Goal: Task Accomplishment & Management: Complete application form

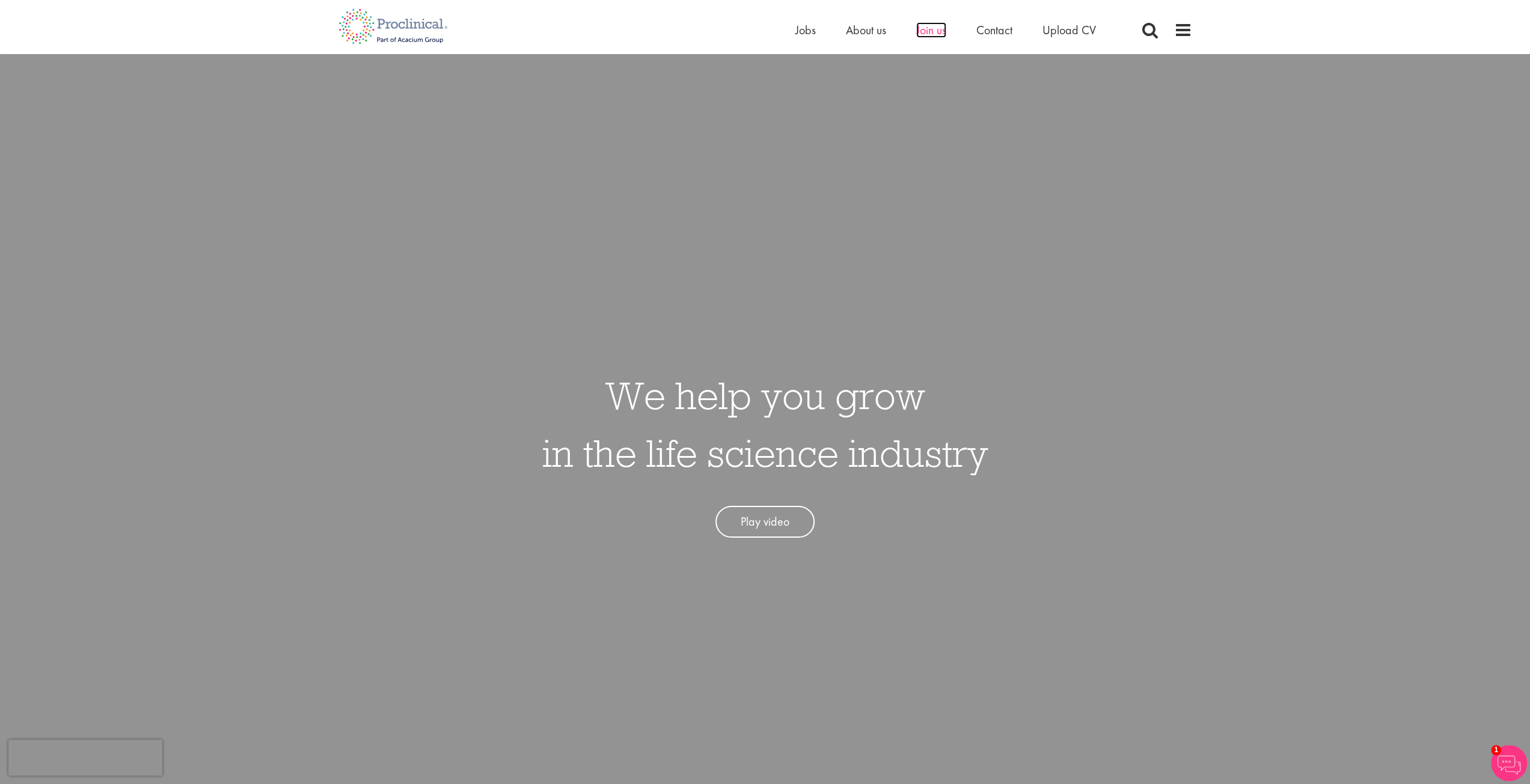
click at [917, 34] on span "Join us" at bounding box center [931, 30] width 30 height 15
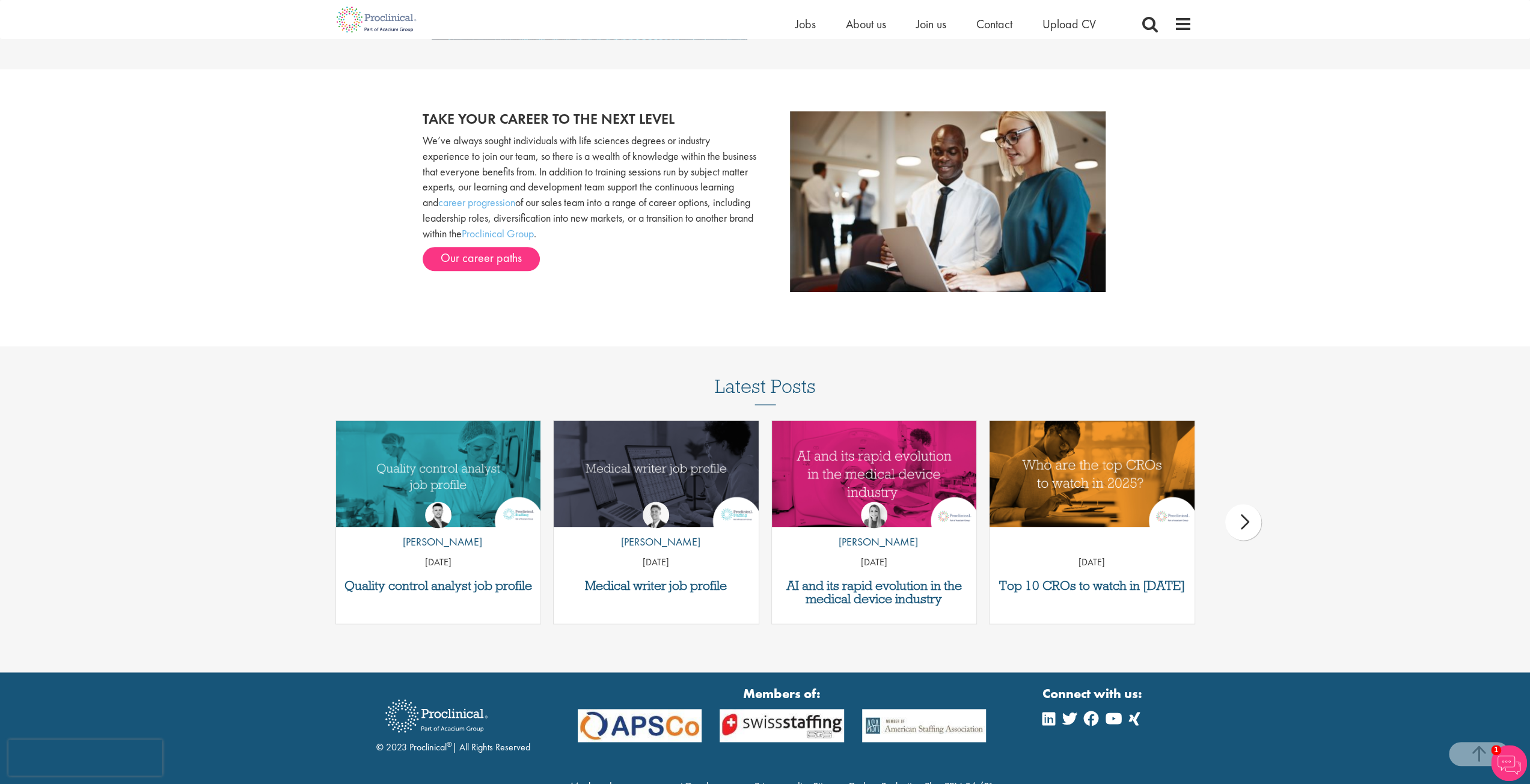
scroll to position [1420, 0]
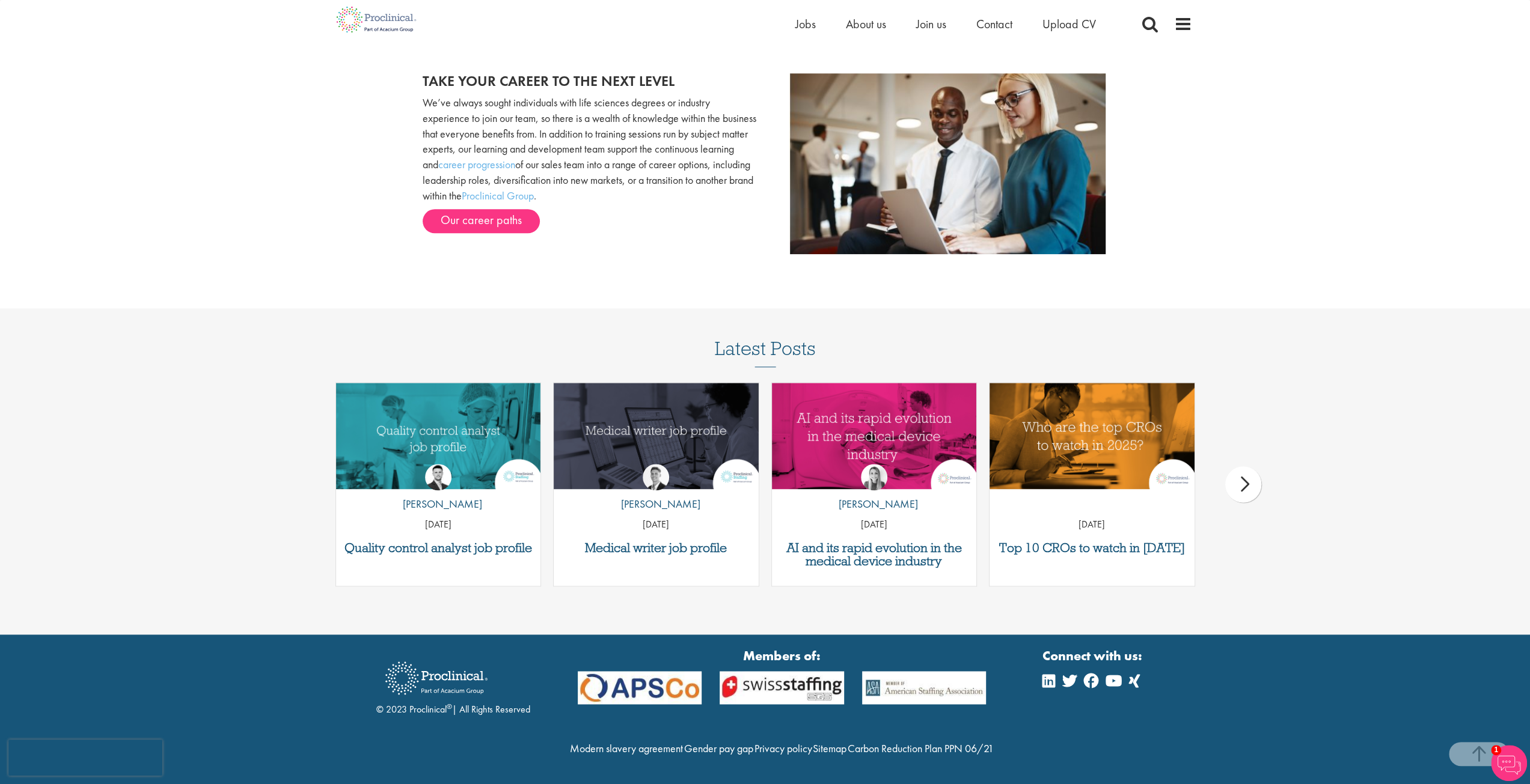
click at [1240, 467] on div "next" at bounding box center [1243, 484] width 36 height 36
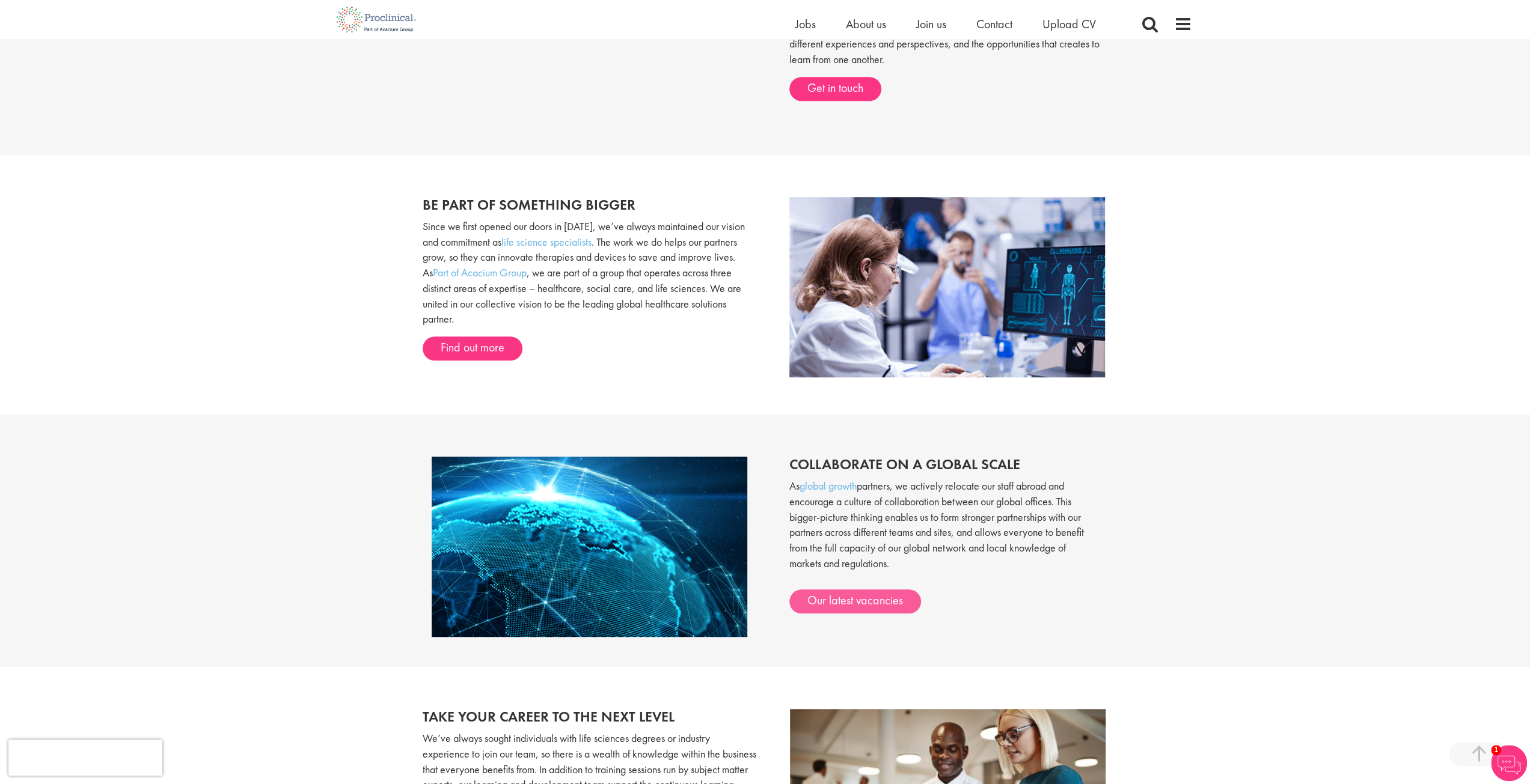
scroll to position [518, 0]
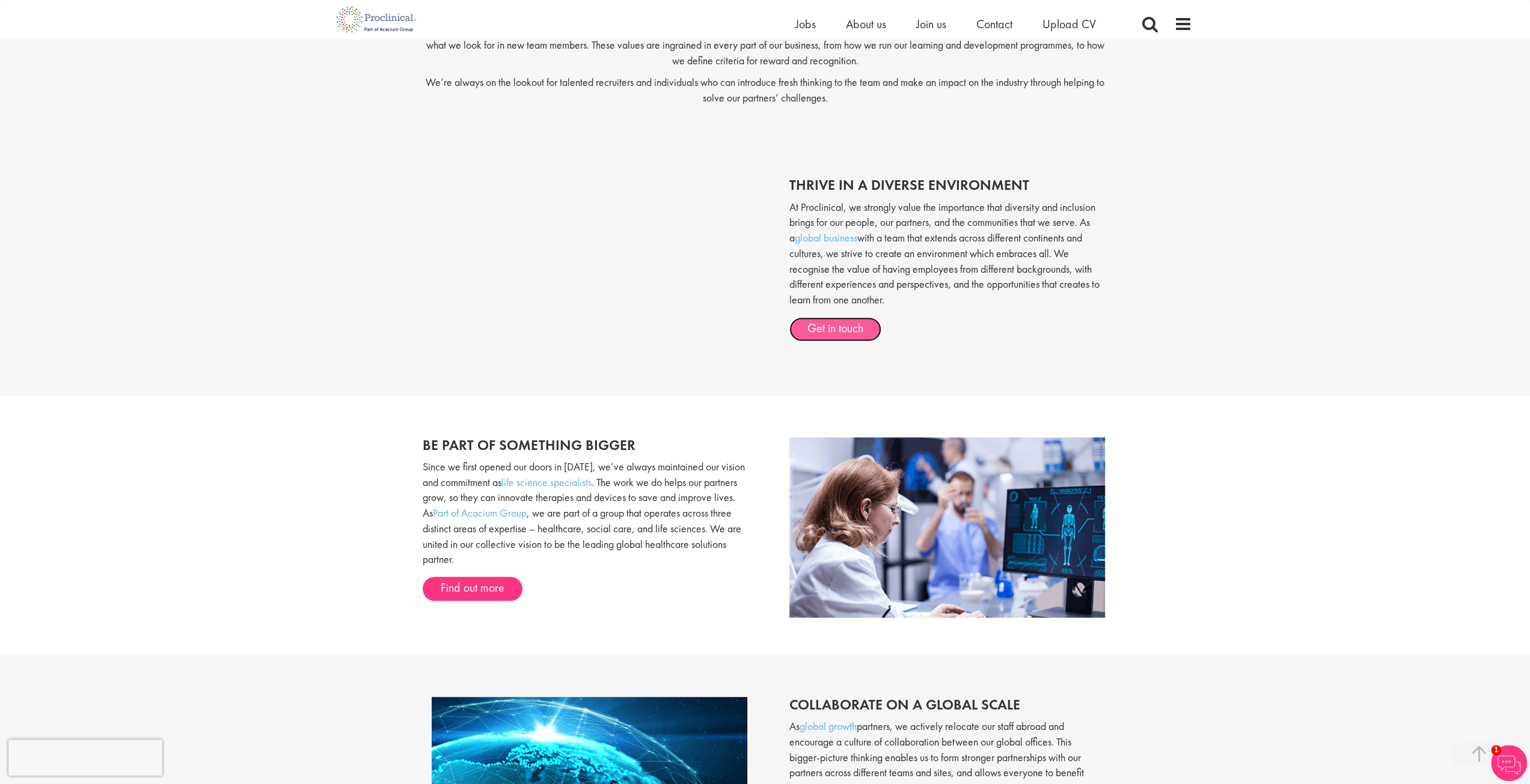
click at [833, 330] on link "Get in touch" at bounding box center [835, 330] width 92 height 24
click at [446, 589] on link "Find out more" at bounding box center [472, 589] width 100 height 24
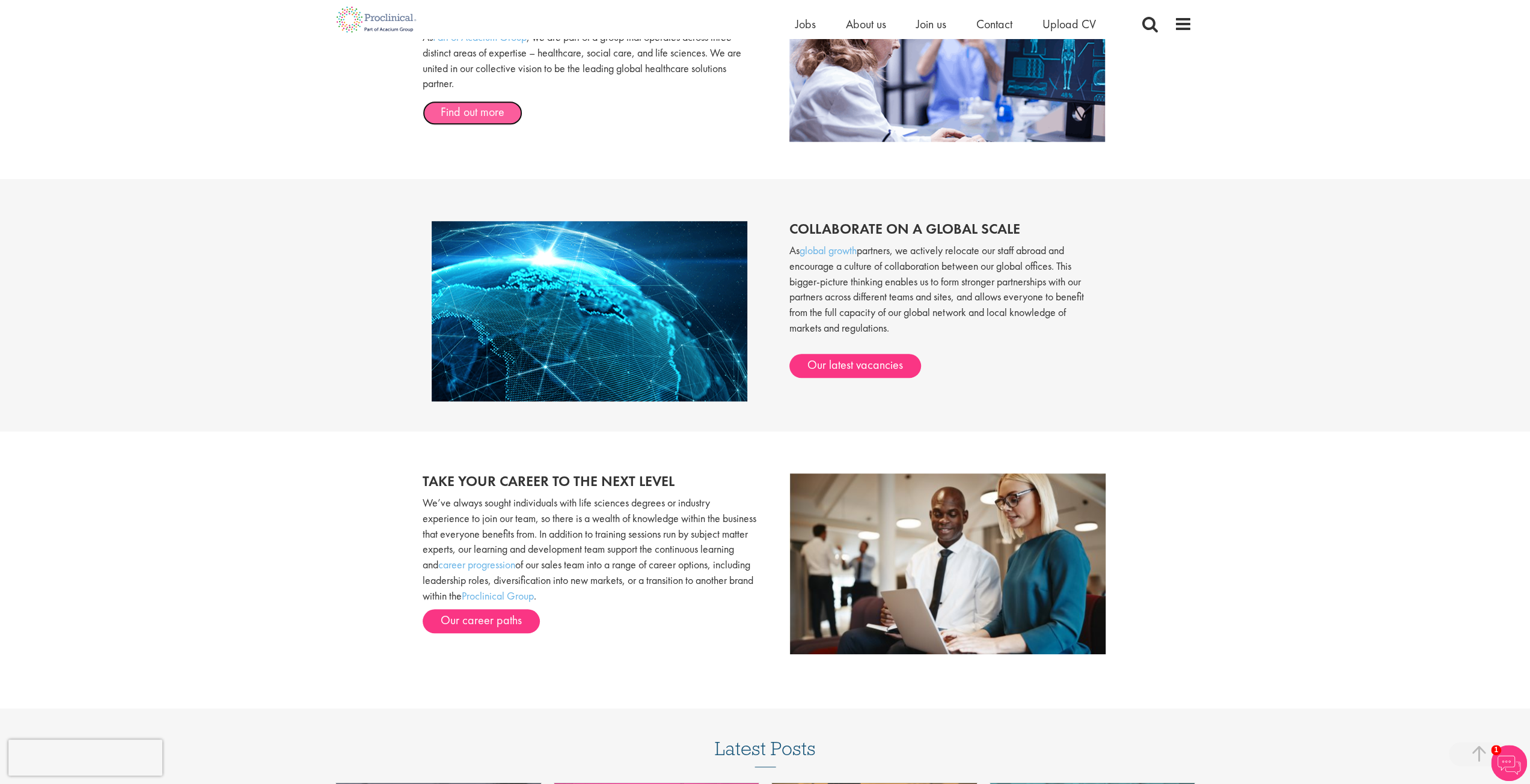
scroll to position [999, 0]
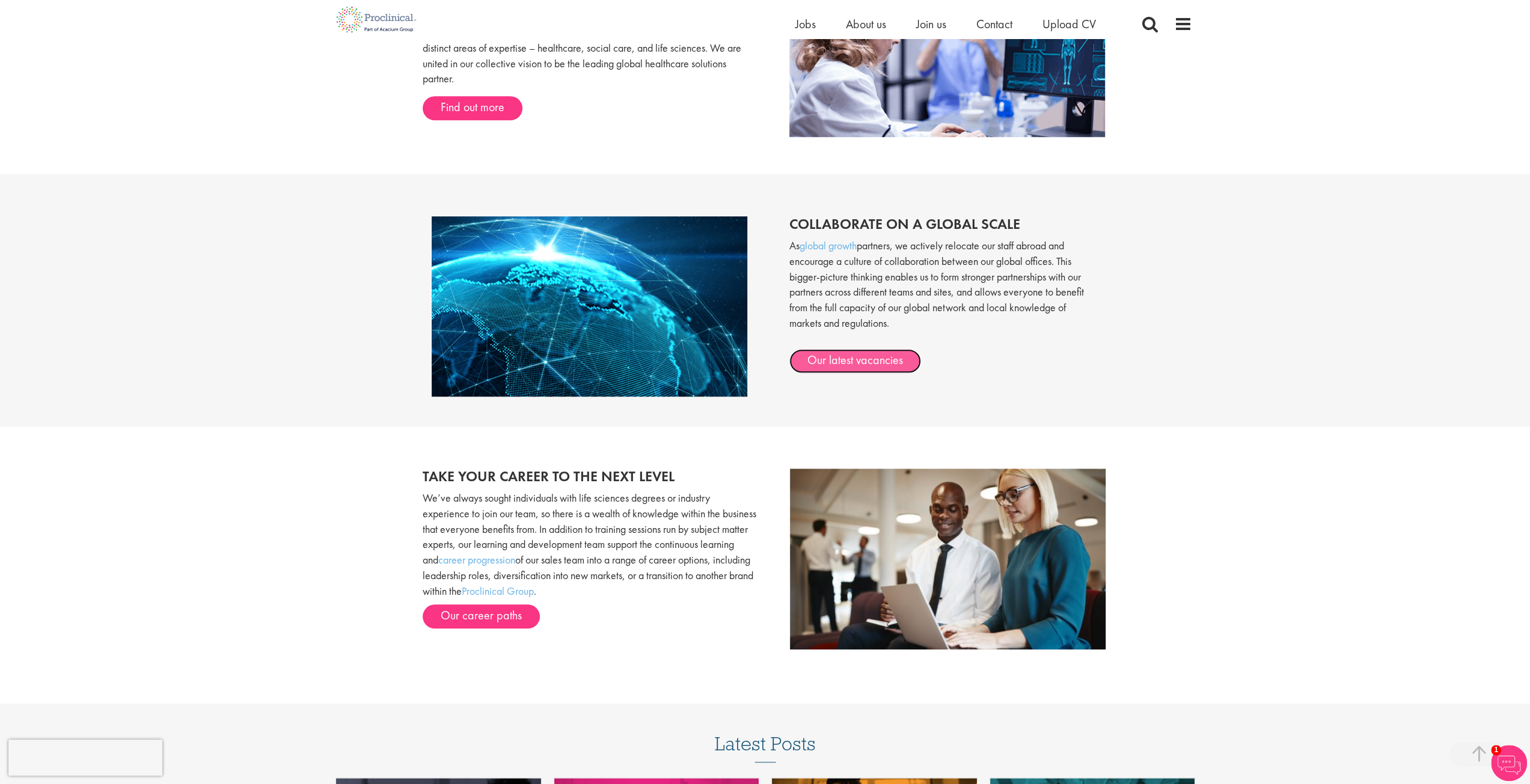
click at [844, 363] on link "Our latest vacancies" at bounding box center [854, 361] width 131 height 24
click at [461, 618] on link "Our career paths" at bounding box center [480, 616] width 117 height 24
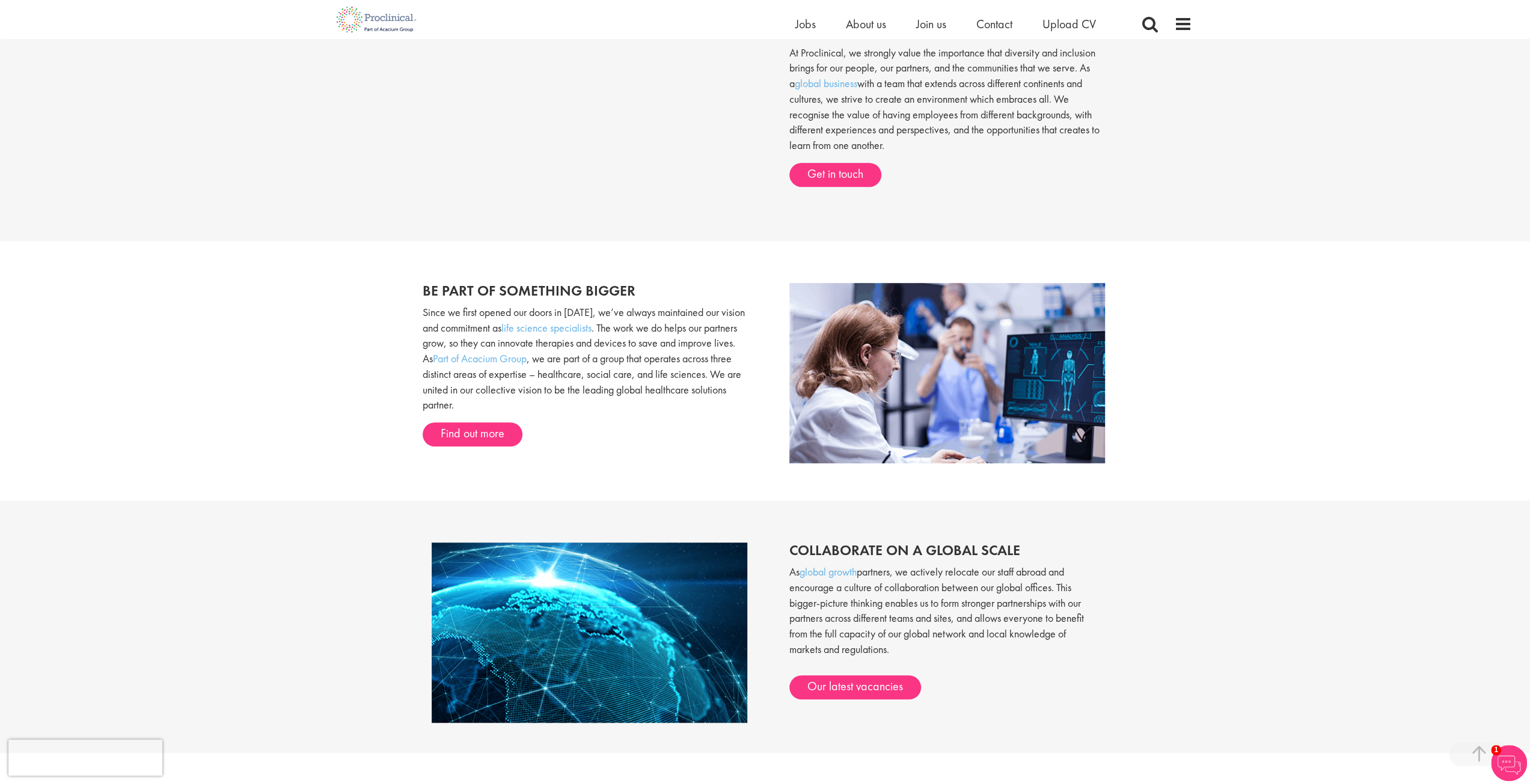
scroll to position [699, 0]
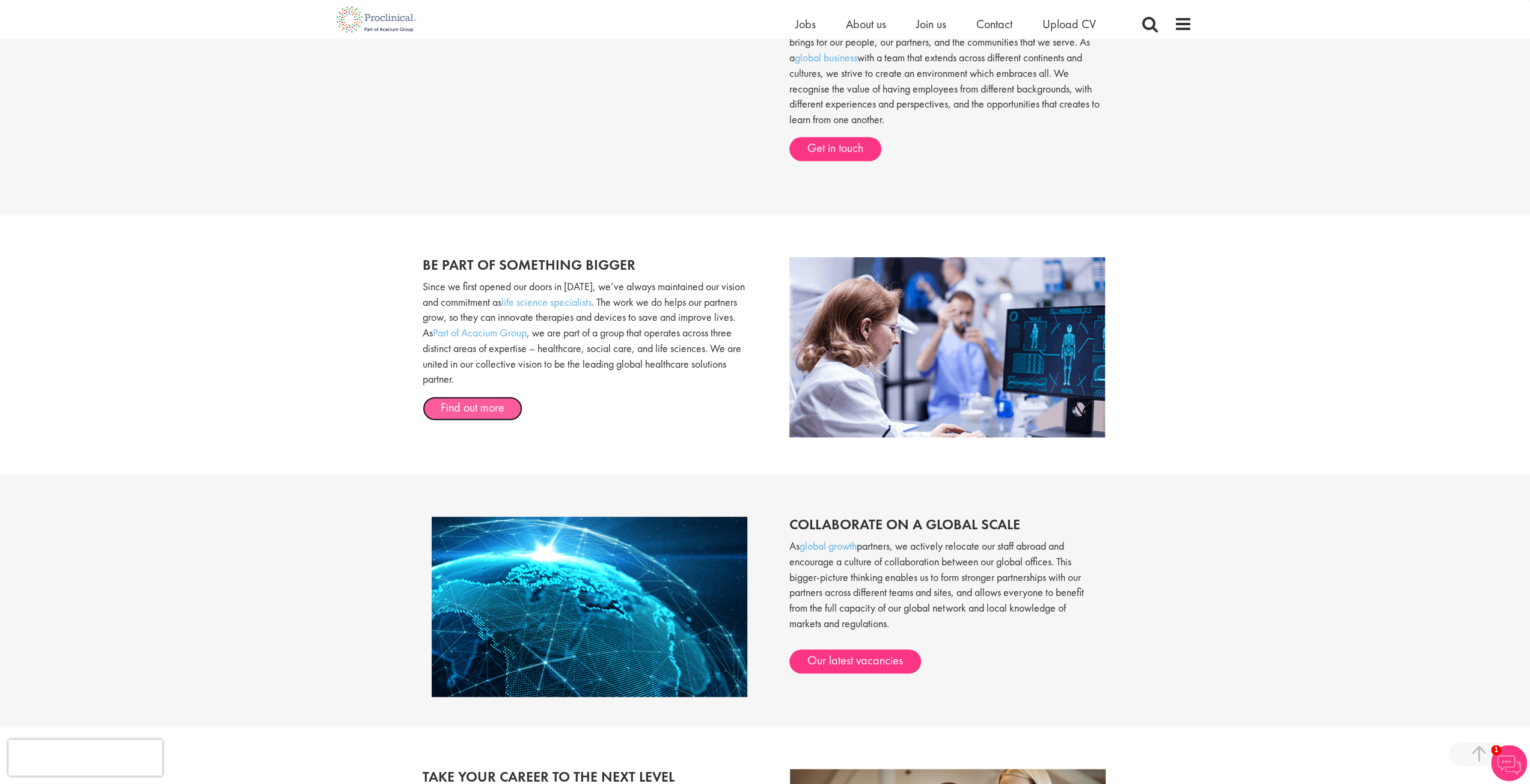
click at [467, 405] on link "Find out more" at bounding box center [472, 409] width 100 height 24
click at [848, 649] on div "Collaborate on a global scale As global growth partners, we actively relocate o…" at bounding box center [936, 589] width 343 height 169
click at [850, 657] on link "Our latest vacancies" at bounding box center [854, 662] width 131 height 24
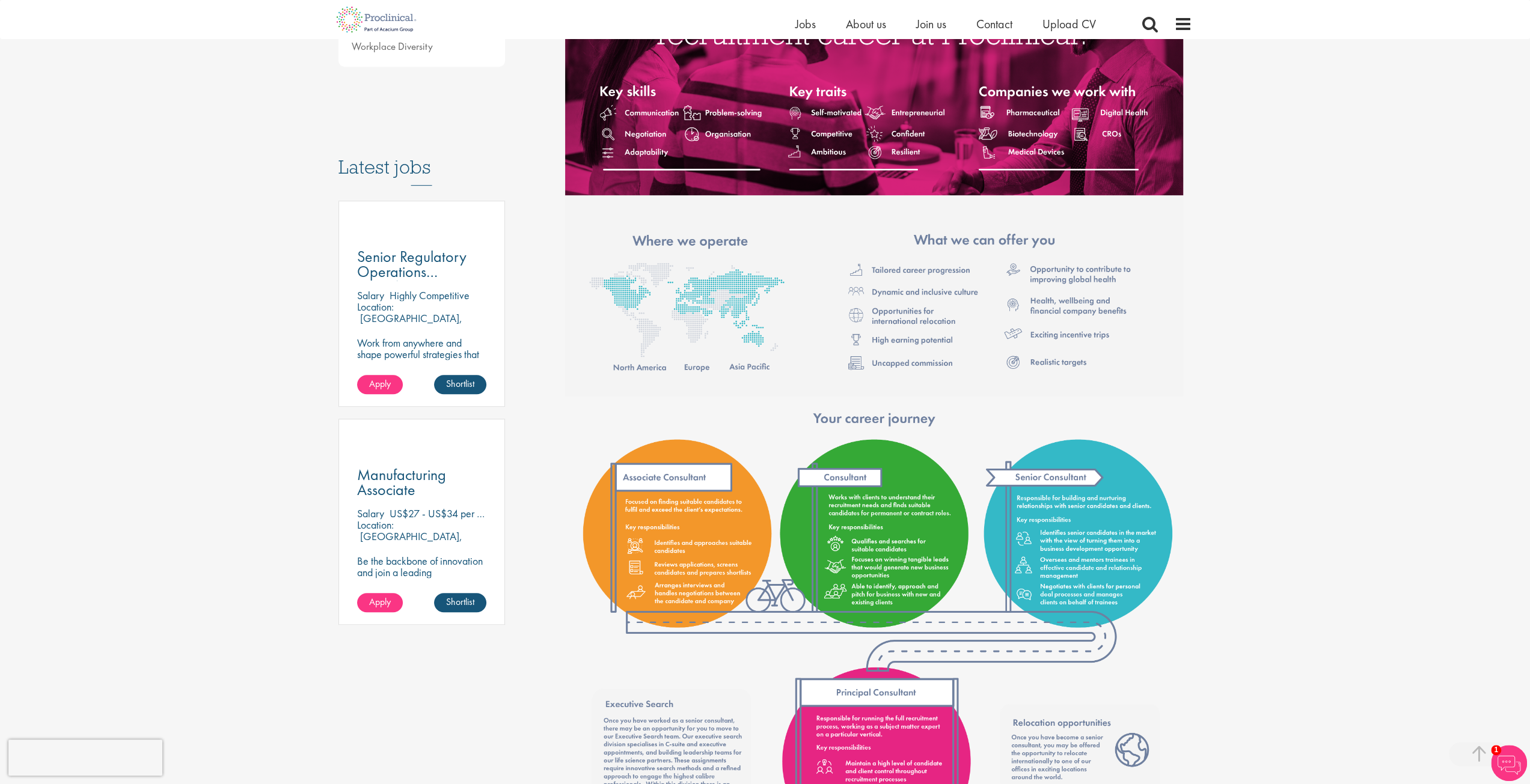
scroll to position [541, 0]
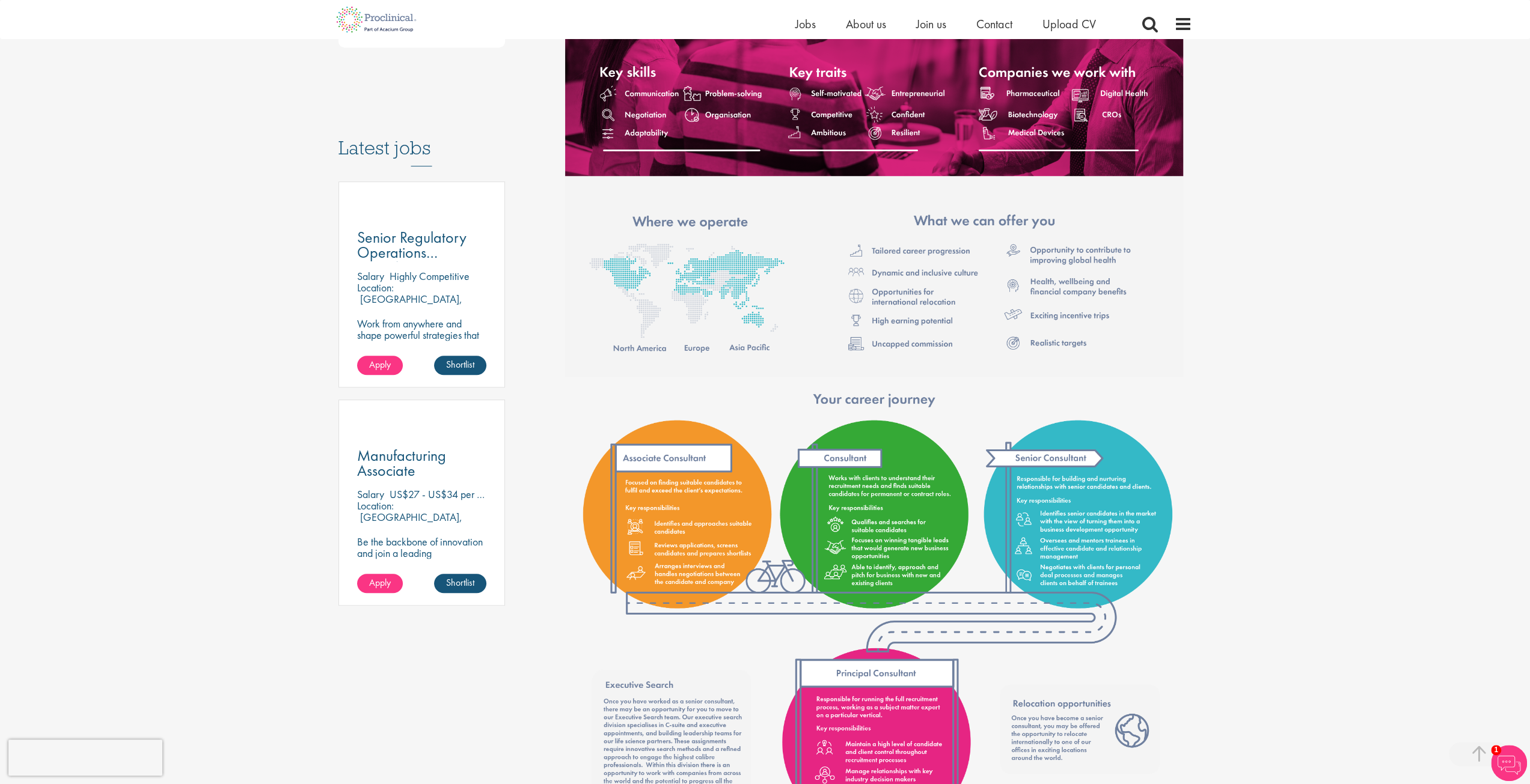
click at [397, 135] on h3 "Latest jobs" at bounding box center [422, 137] width 167 height 59
click at [422, 144] on h3 "Latest jobs" at bounding box center [422, 137] width 167 height 59
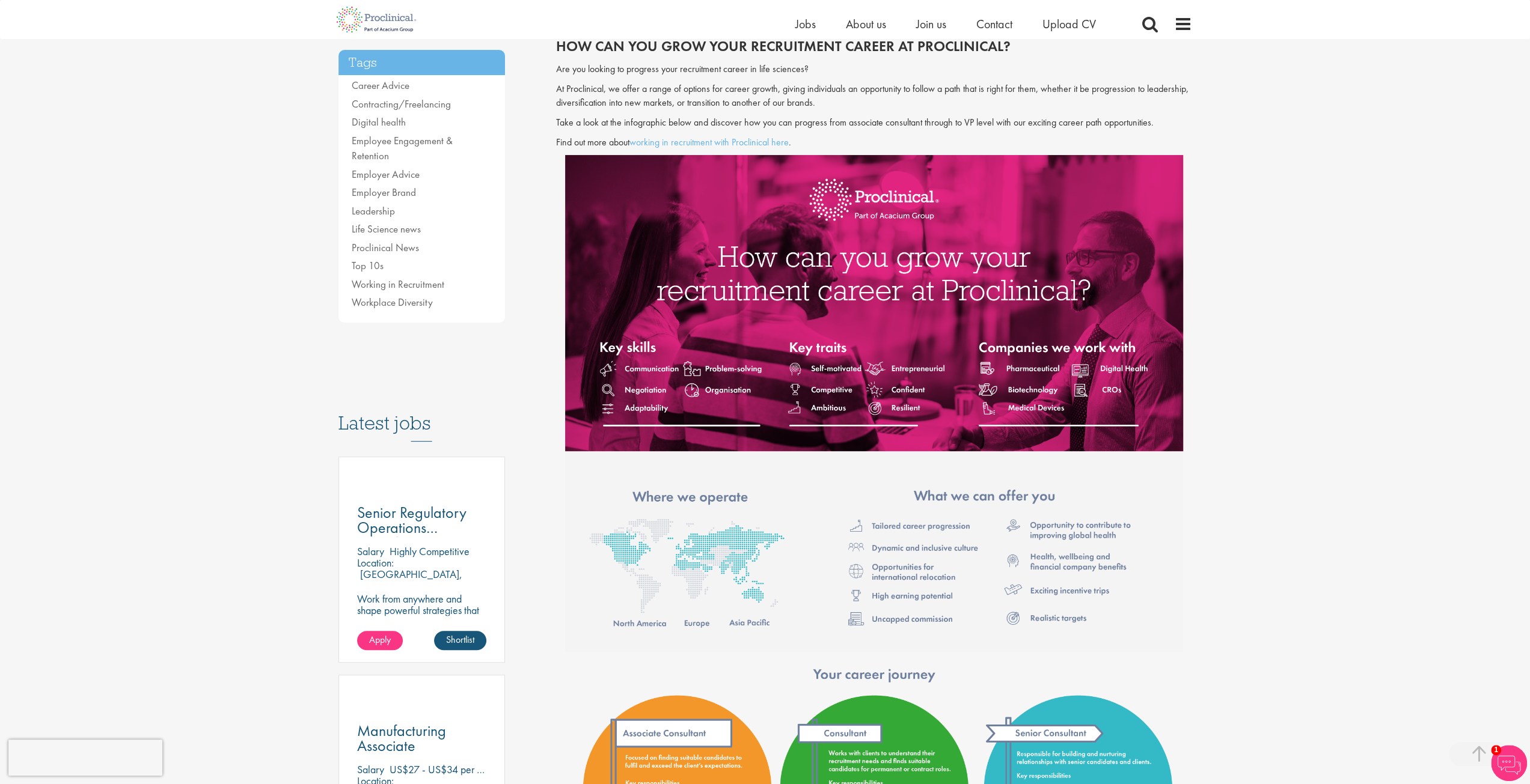
scroll to position [240, 0]
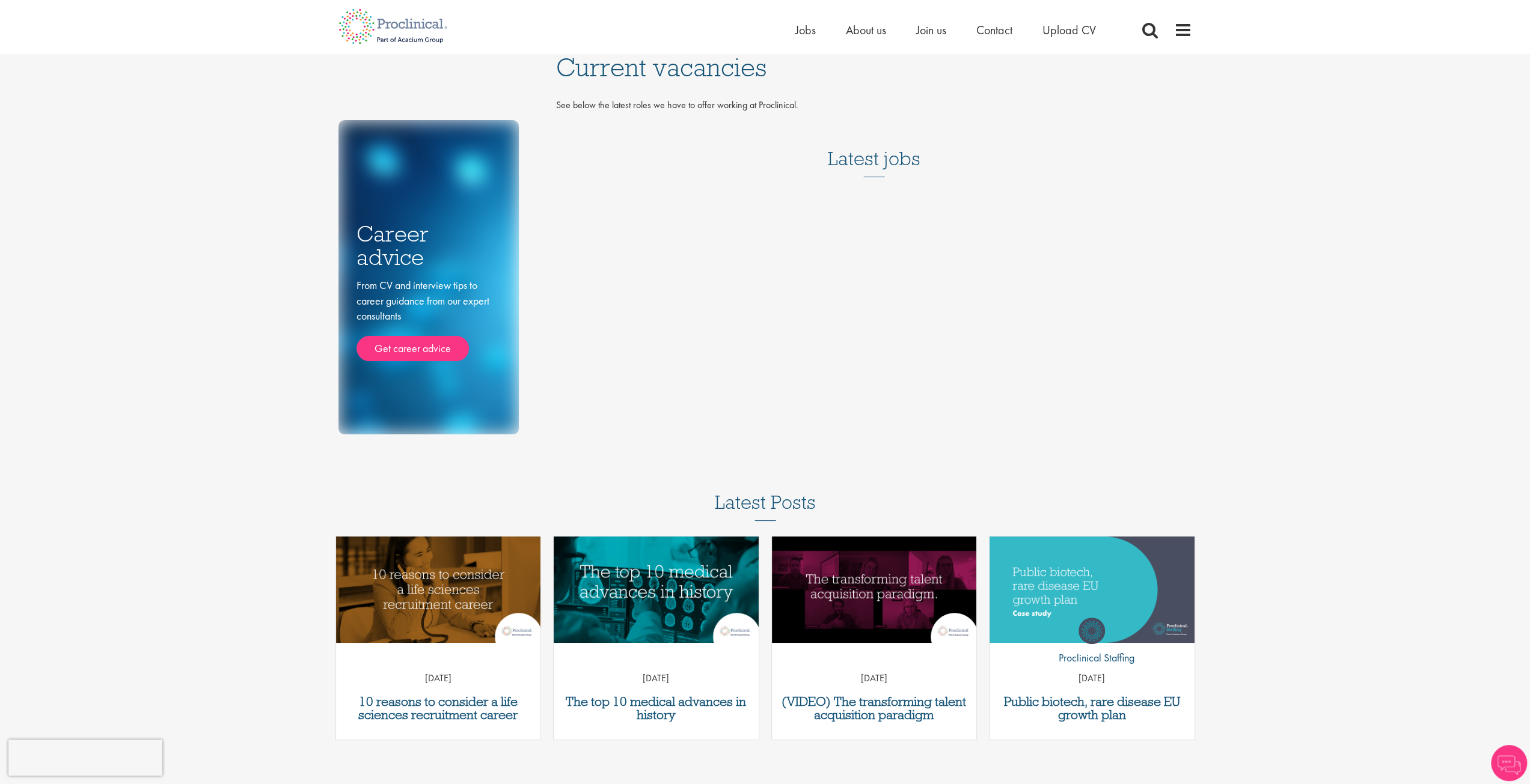
click at [886, 164] on h3 "Latest jobs" at bounding box center [874, 147] width 93 height 59
click at [878, 172] on h3 "Latest jobs" at bounding box center [874, 147] width 93 height 59
click at [1061, 31] on span "Upload CV" at bounding box center [1069, 30] width 53 height 15
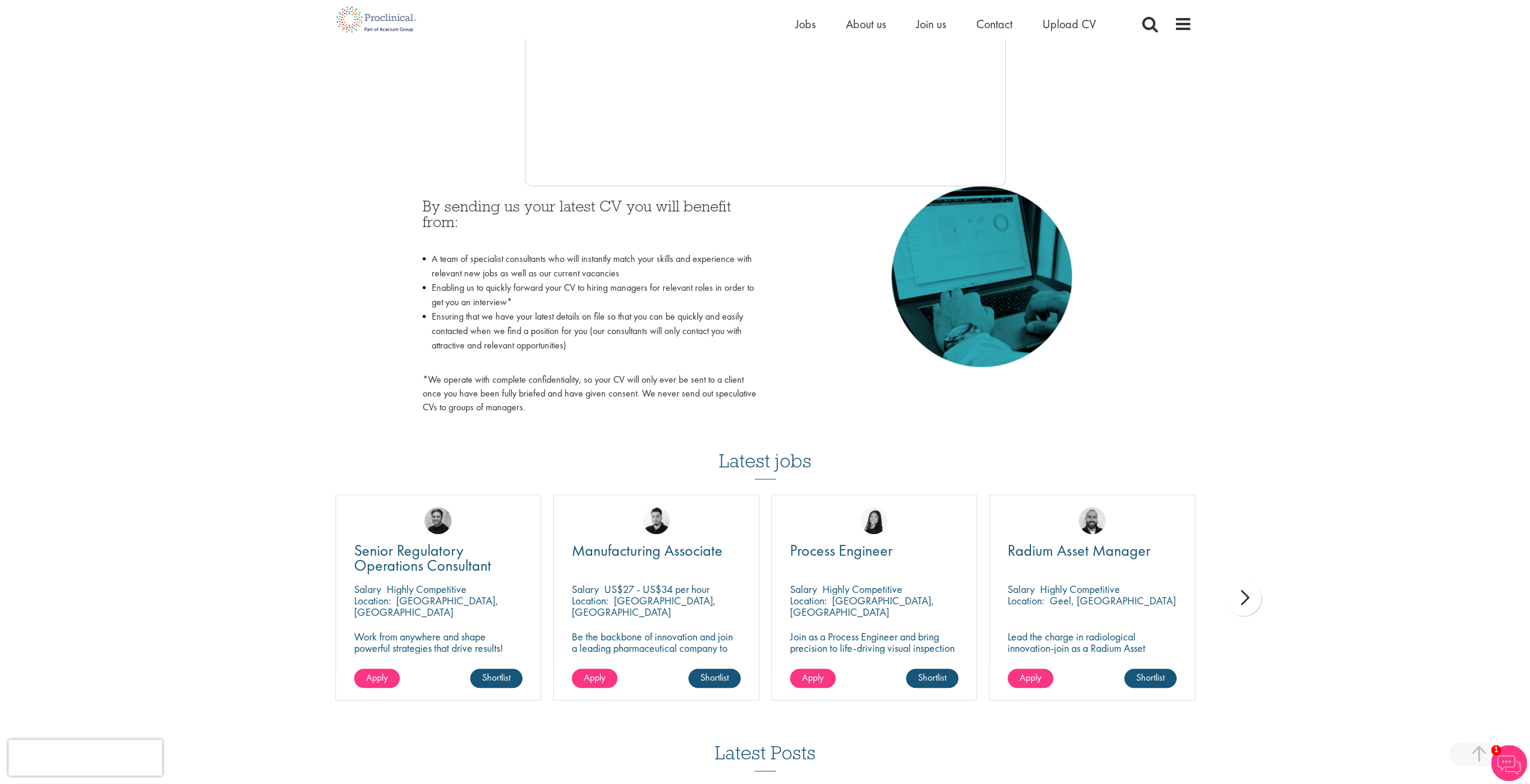
scroll to position [360, 0]
